Goal: Information Seeking & Learning: Learn about a topic

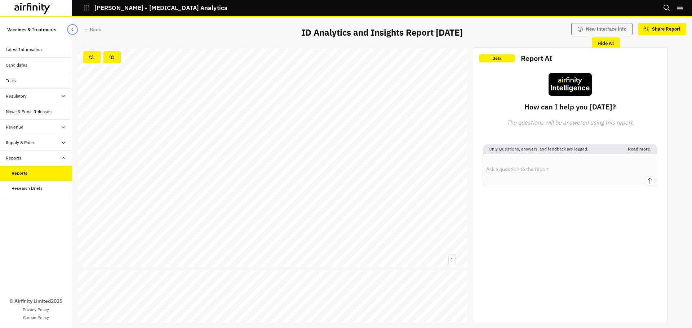
click at [74, 32] on button "Close Sidebar" at bounding box center [72, 29] width 9 height 9
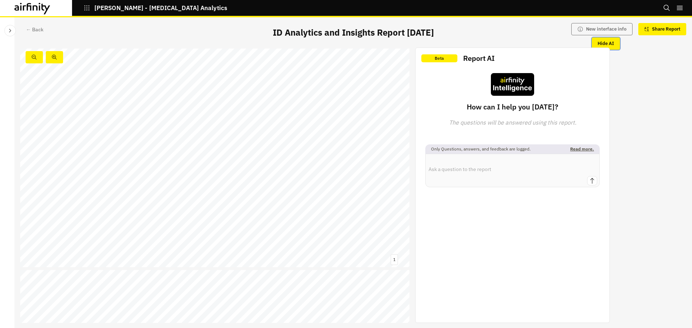
click at [601, 39] on button "Hide AI" at bounding box center [606, 43] width 28 height 12
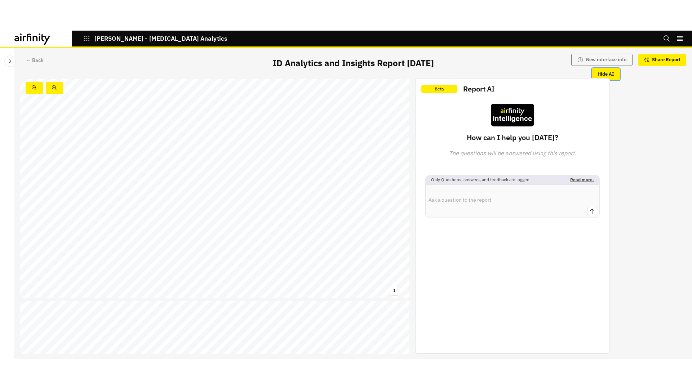
scroll to position [1, 0]
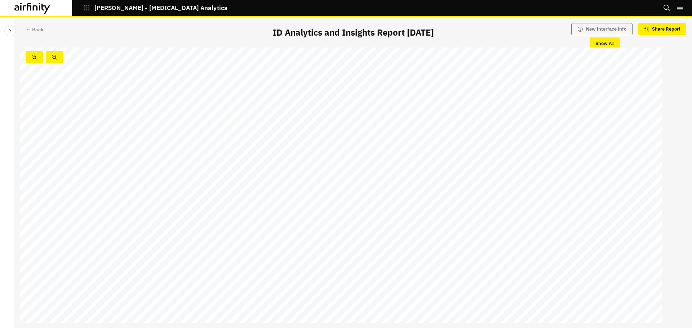
click at [242, 148] on span "[MEDICAL_DATA] Analytics and" at bounding box center [307, 151] width 540 height 37
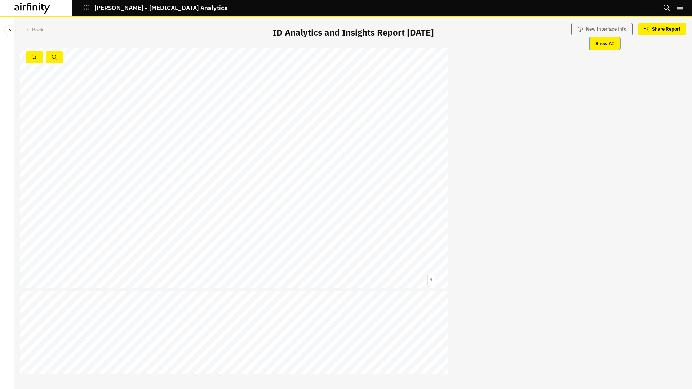
click at [603, 46] on button "Show AI" at bounding box center [605, 43] width 30 height 12
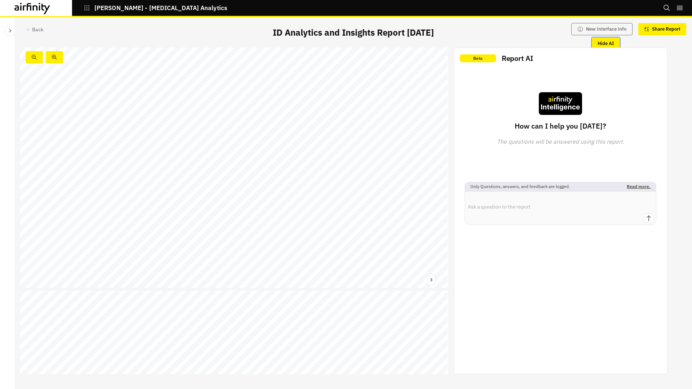
click at [603, 46] on button "Hide AI" at bounding box center [606, 43] width 28 height 12
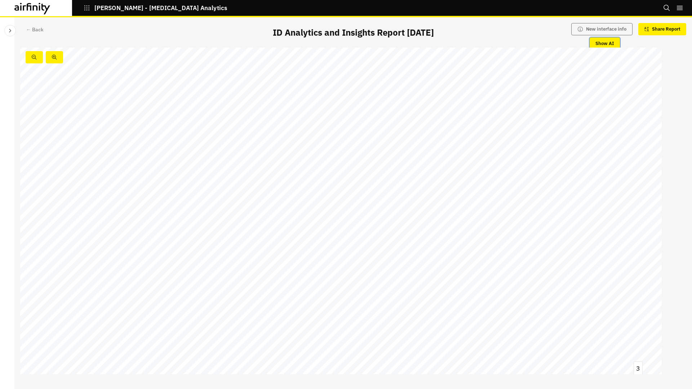
scroll to position [793, 0]
click at [263, 216] on div "[MEDICAL_DATA] PrEP 3 Executive summary ACIP meeting Access New candidate/appro…" at bounding box center [341, 163] width 642 height 361
click at [32, 53] on button "button" at bounding box center [34, 57] width 17 height 12
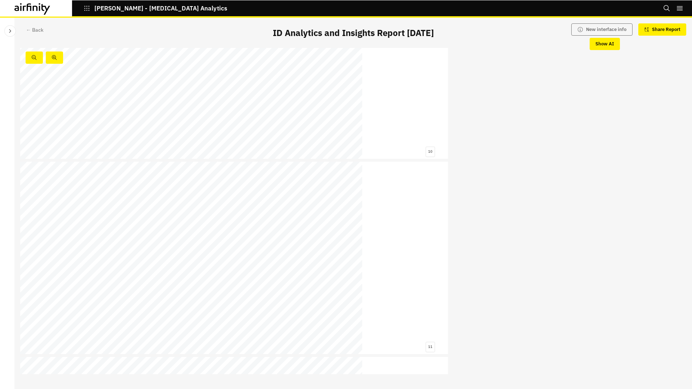
scroll to position [1842, 0]
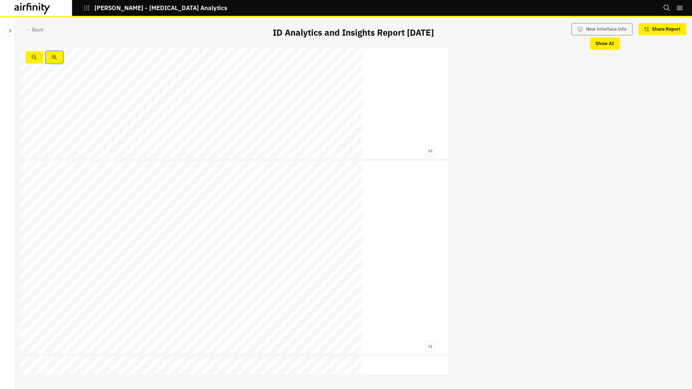
click at [58, 56] on button "button" at bounding box center [54, 57] width 17 height 12
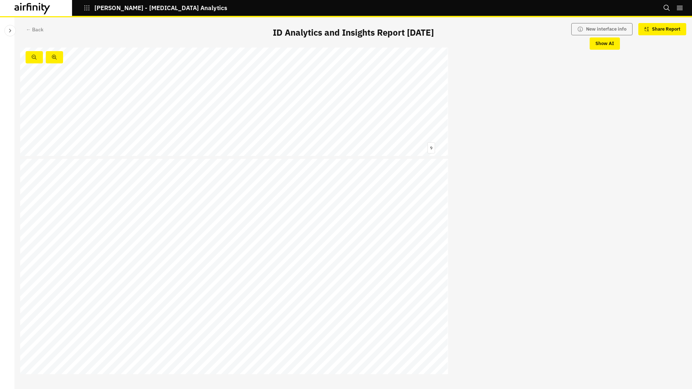
scroll to position [2067, 0]
click at [403, 156] on link at bounding box center [406, 156] width 23 height 3
click at [377, 224] on div "Summary [MEDICAL_DATA] → Capvaxive Phase III paediatric readout → Serotype alig…" at bounding box center [234, 292] width 428 height 241
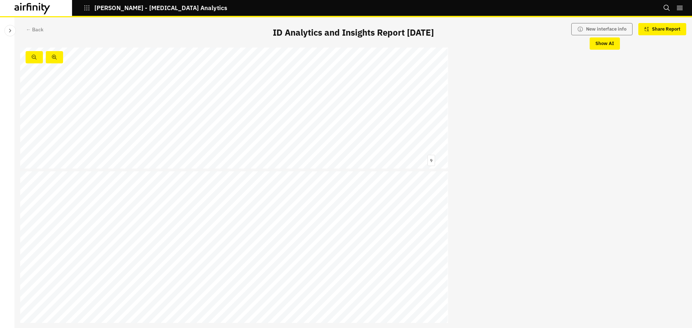
click at [367, 118] on div "With broader serotype coverage, Vaxcyte’s pipeline positions it as a potential …" at bounding box center [234, 48] width 428 height 241
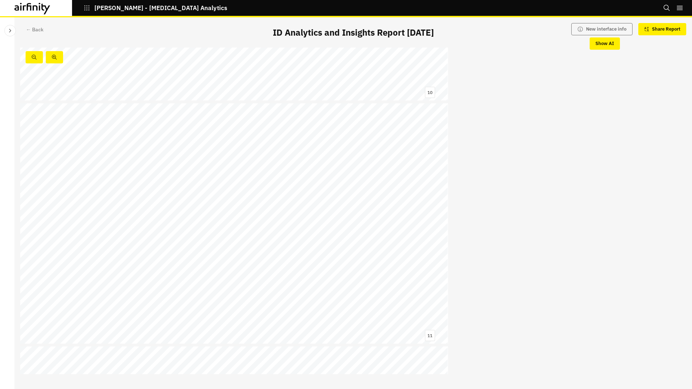
scroll to position [2392, 0]
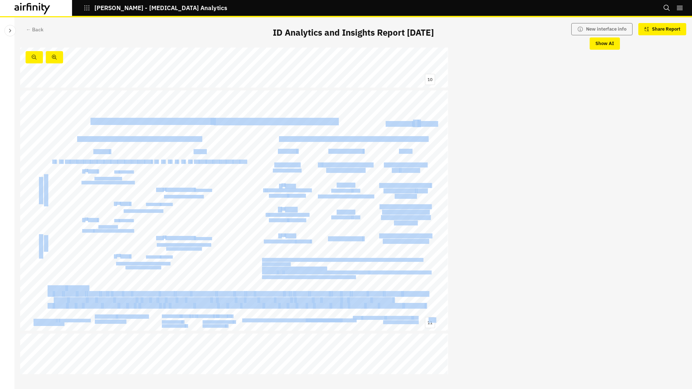
drag, startPoint x: 28, startPoint y: 122, endPoint x: 94, endPoint y: 122, distance: 65.6
click at [94, 122] on div "ACIP removes MMRV for first dose on seizure risk concerns, reflecting a cautiou…" at bounding box center [234, 210] width 428 height 241
click at [94, 122] on span "hanges to MMRV vs MMR+V recommendations" at bounding box center [145, 122] width 130 height 6
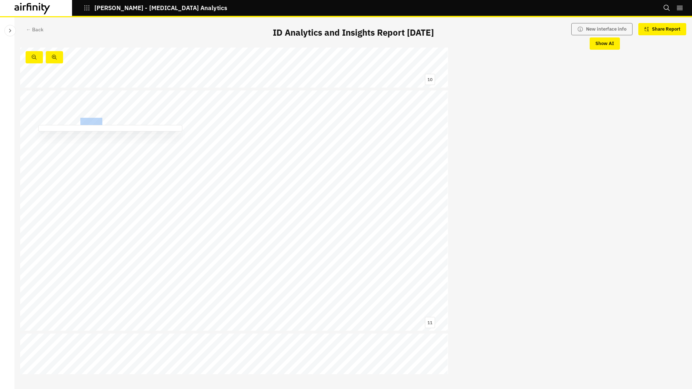
click at [94, 122] on span "hanges to MMRV vs MMR+V recommendations" at bounding box center [145, 122] width 130 height 6
click at [112, 122] on span "hanges to MMRV vs MMR+V recommendations" at bounding box center [145, 122] width 130 height 6
drag, startPoint x: 331, startPoint y: 297, endPoint x: 361, endPoint y: 297, distance: 29.9
click at [20, 90] on span "The ACIP has acted on a rare but measurable safety signal, prioritising caution…" at bounding box center [20, 90] width 0 height 0
click at [312, 299] on span at bounding box center [312, 300] width 1 height 5
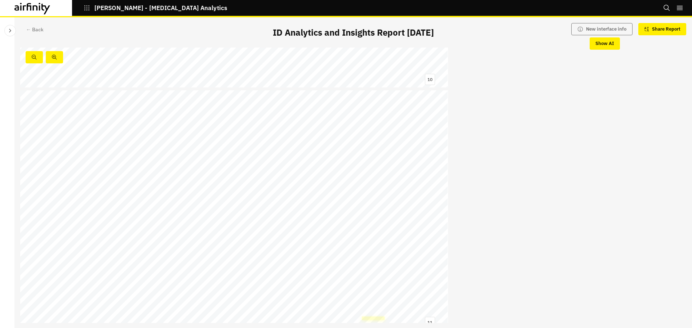
click at [375, 320] on link at bounding box center [373, 319] width 22 height 4
click at [245, 176] on div "ACIP removes MMRV for first dose on seizure risk concerns, reflecting a cautiou…" at bounding box center [234, 210] width 428 height 241
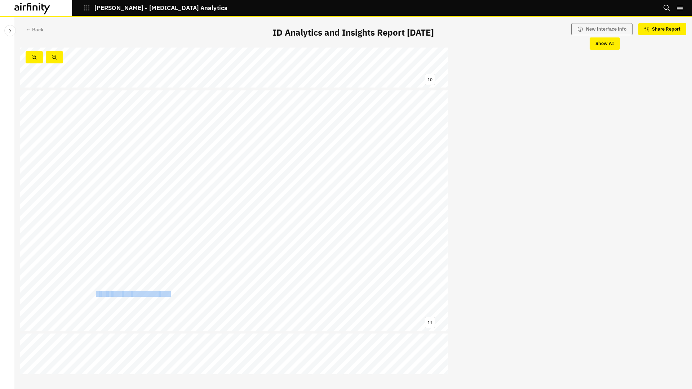
drag, startPoint x: 97, startPoint y: 291, endPoint x: 171, endPoint y: 291, distance: 74.6
click at [20, 90] on span "The ACIP has acted on a rare but measurable safety signal, prioritising caution…" at bounding box center [20, 90] width 0 height 0
click at [171, 292] on span "safety" at bounding box center [167, 294] width 14 height 5
click at [248, 287] on div "ACIP removes MMRV for first dose on seizure risk concerns, reflecting a cautiou…" at bounding box center [234, 210] width 428 height 241
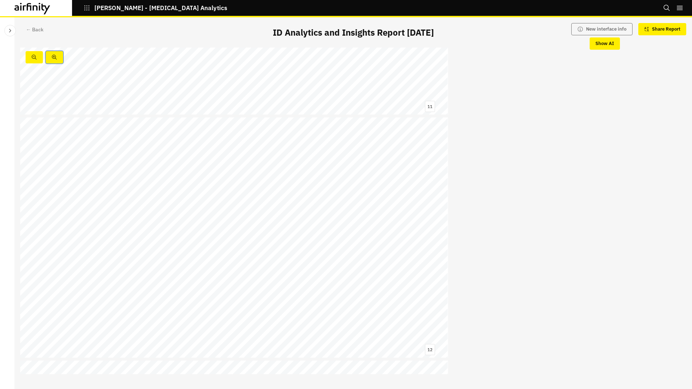
click at [56, 57] on icon "button" at bounding box center [55, 57] width 6 height 6
click at [598, 46] on button "Show AI" at bounding box center [605, 43] width 30 height 12
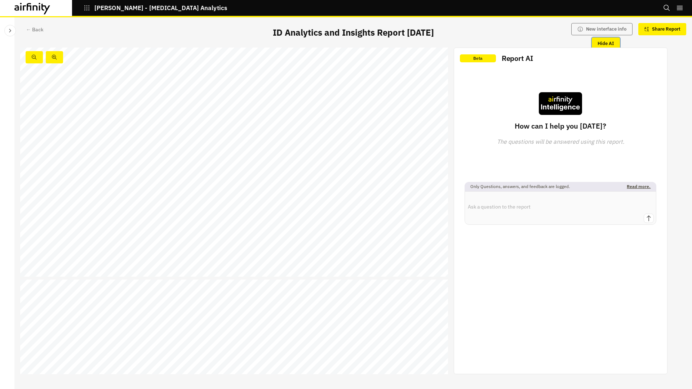
click at [607, 46] on button "Hide AI" at bounding box center [606, 43] width 28 height 12
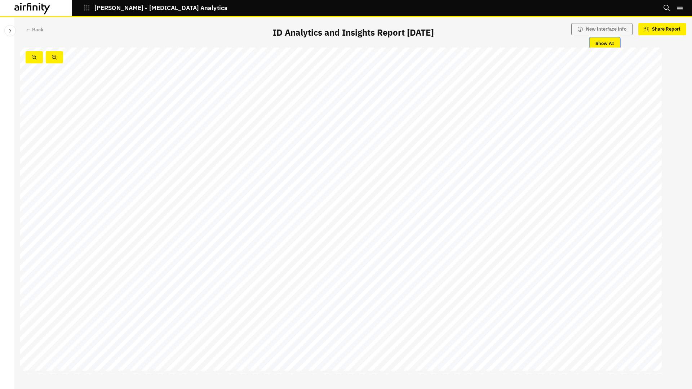
scroll to position [0, 0]
click at [26, 56] on button "button" at bounding box center [34, 57] width 17 height 12
drag, startPoint x: 156, startPoint y: 312, endPoint x: 243, endPoint y: 312, distance: 86.9
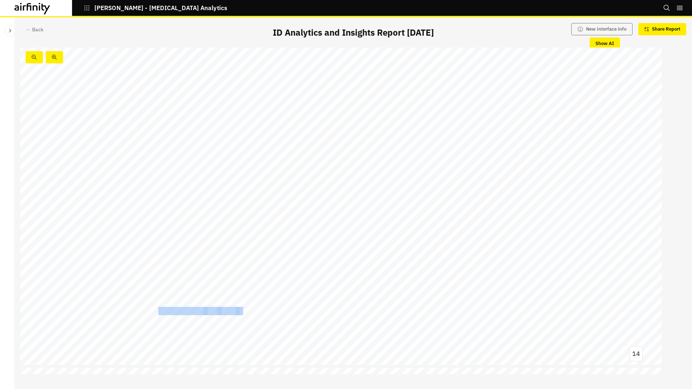
click at [20, 4] on span "The confirmed production of two generics by Dr . Reddy’s and Hetero , with four…" at bounding box center [20, 4] width 0 height 0
click at [267, 312] on span "increases" at bounding box center [254, 312] width 32 height 8
click at [357, 311] on span "Yeztugo" at bounding box center [360, 312] width 28 height 8
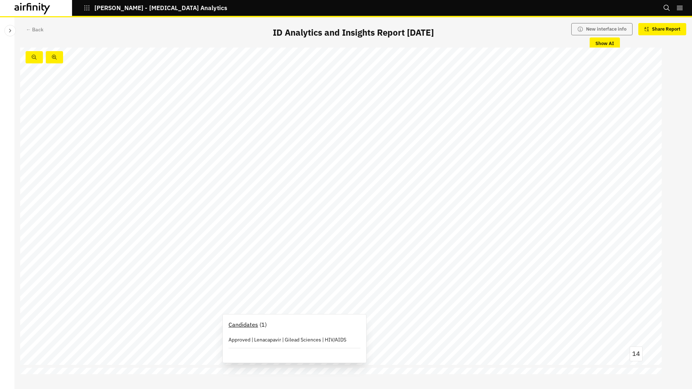
click at [393, 310] on div "9 Jul 14 Significant strides made in improving accessibility for Yeztugo with $…" at bounding box center [341, 184] width 642 height 361
drag, startPoint x: 123, startPoint y: 321, endPoint x: 159, endPoint y: 321, distance: 36.1
click at [20, 4] on span "Agreed price points, facilitated by the Gates Foundation and Unitaid , could po…" at bounding box center [20, 4] width 0 height 0
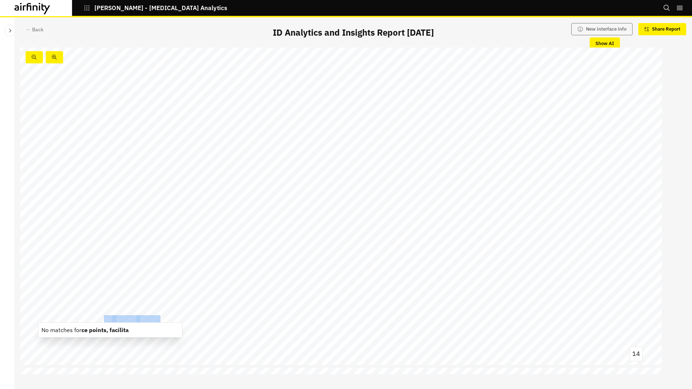
click at [187, 299] on span at bounding box center [187, 303] width 2 height 8
click at [598, 177] on span "Apretude" at bounding box center [595, 176] width 33 height 8
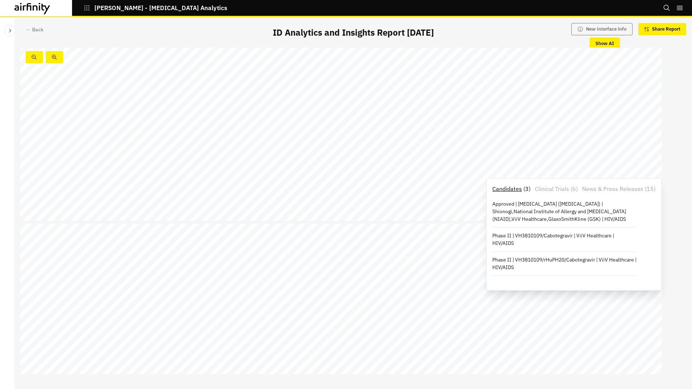
click at [637, 167] on div "9 Jul 14 Significant strides made in improving accessibility for Yeztugo with $…" at bounding box center [341, 40] width 642 height 361
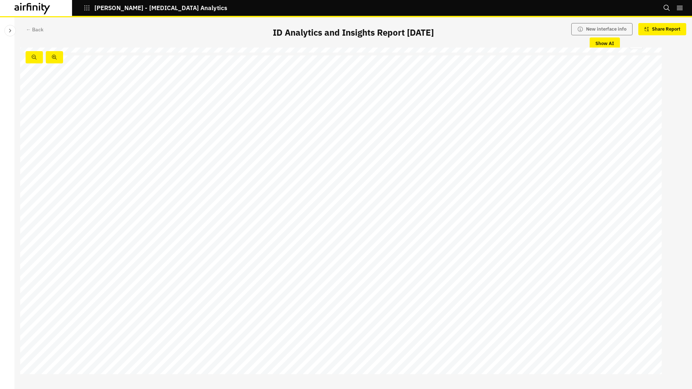
scroll to position [5098, 0]
click at [243, 216] on div "Yeztugo’s generic price matches daily oral PrEP, allowing scale up in LMICs, wh…" at bounding box center [341, 224] width 642 height 361
click at [120, 280] on link at bounding box center [120, 283] width 23 height 6
click at [217, 280] on span "with high seroconversion across all six OspA serotypes and no" at bounding box center [291, 279] width 204 height 8
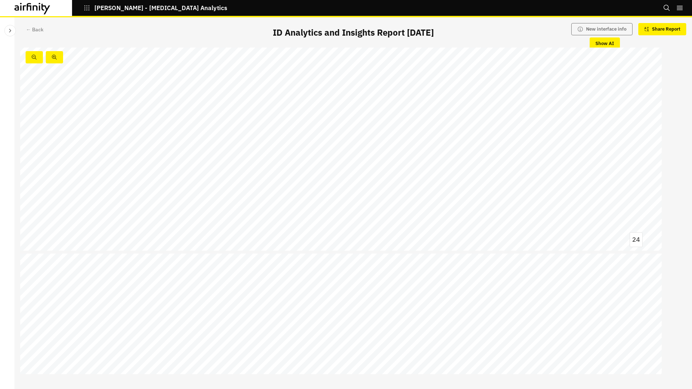
scroll to position [8523, 0]
click at [116, 190] on link at bounding box center [92, 190] width 81 height 8
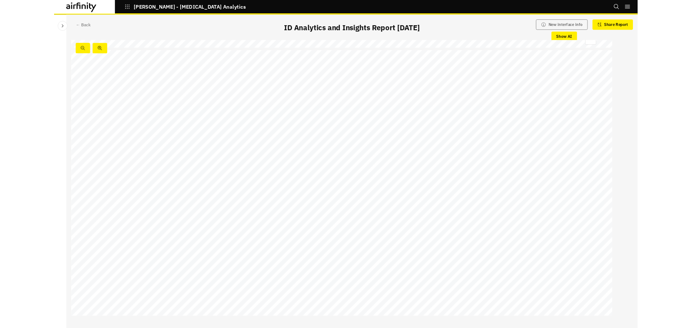
scroll to position [10949, 0]
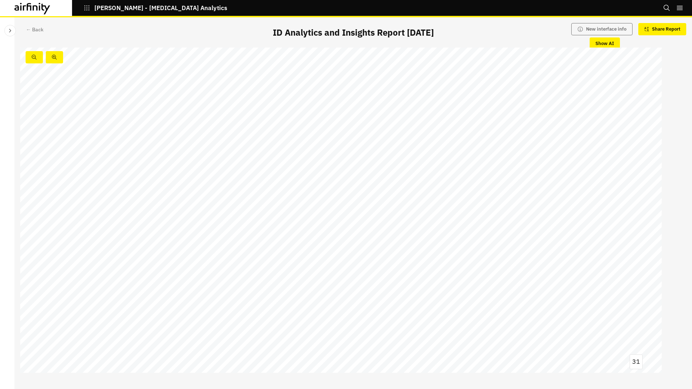
click at [195, 203] on div "More info. → Infectious Disease Analytics (IDA) Team Sadie Hildebrandt Analyst …" at bounding box center [341, 192] width 642 height 361
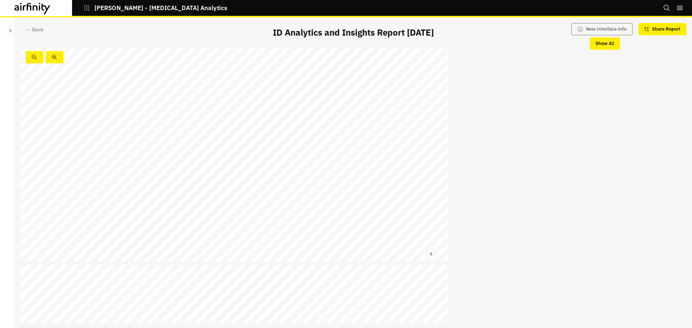
scroll to position [1136, 0]
